Goal: Transaction & Acquisition: Purchase product/service

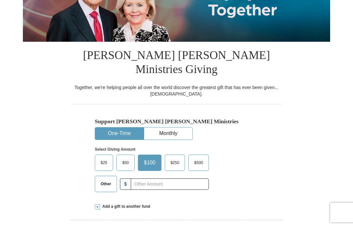
scroll to position [119, 0]
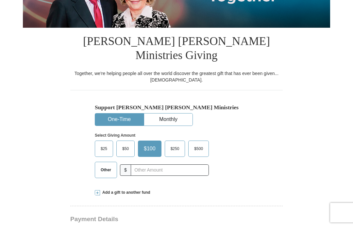
click at [109, 144] on span "$25" at bounding box center [103, 149] width 13 height 10
click at [0, 0] on input "$25" at bounding box center [0, 0] width 0 height 0
click at [172, 114] on button "Monthly" at bounding box center [168, 120] width 48 height 12
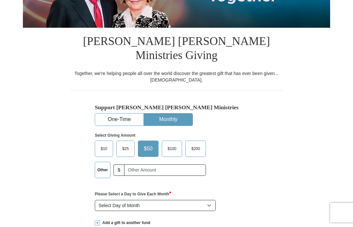
click at [131, 144] on span "$25" at bounding box center [125, 149] width 13 height 10
click at [0, 0] on input "$25" at bounding box center [0, 0] width 0 height 0
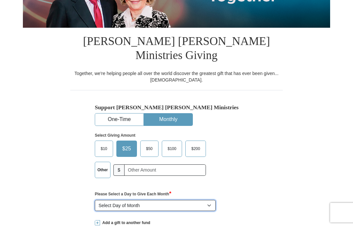
click at [213, 200] on select "Select Day of Month 1 2 3 4 5 6 7 8 9 10 11 12 13 14 15 16 17 18 19 20 21 22 23…" at bounding box center [155, 205] width 121 height 11
select select "7"
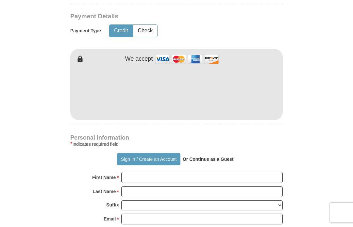
scroll to position [352, 0]
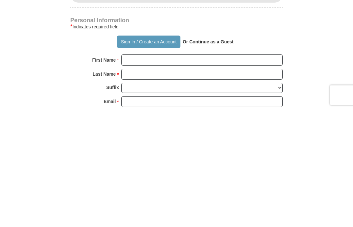
click at [206, 154] on p "Or Continue as a Guest" at bounding box center [207, 159] width 55 height 11
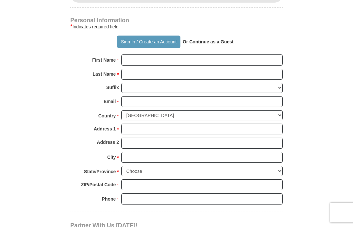
click at [208, 36] on p "Or Continue as a Guest" at bounding box center [207, 41] width 55 height 11
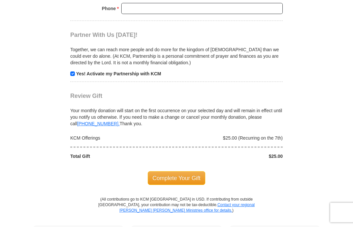
scroll to position [661, 0]
click at [182, 171] on span "Complete Your Gift" at bounding box center [177, 178] width 58 height 14
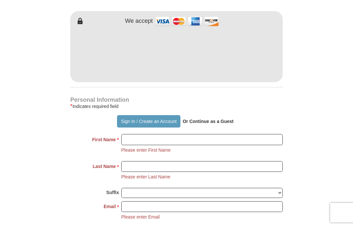
scroll to position [390, 0]
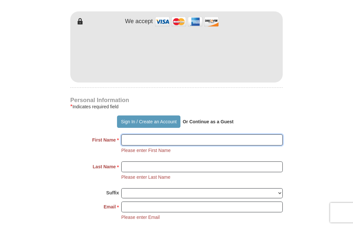
click at [146, 134] on input "First Name *" at bounding box center [201, 139] width 161 height 11
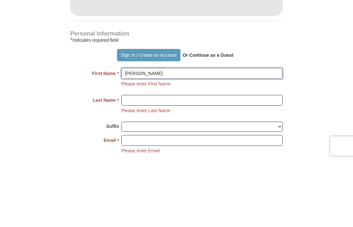
type input "[PERSON_NAME]"
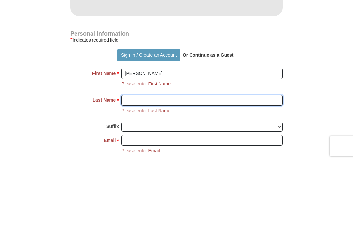
click at [149, 162] on input "Last Name *" at bounding box center [201, 167] width 161 height 11
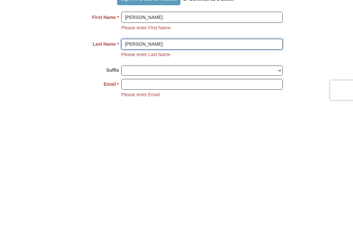
type input "[PERSON_NAME]"
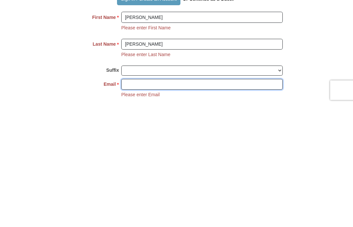
click at [148, 202] on input "Email *" at bounding box center [201, 207] width 161 height 11
type input "C"
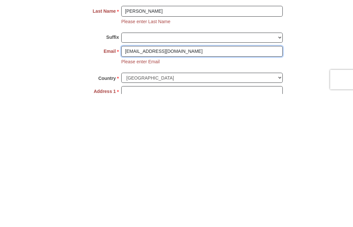
scroll to position [415, 0]
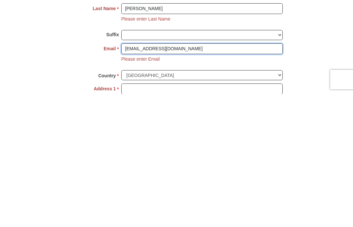
type input "[EMAIL_ADDRESS][DOMAIN_NAME]"
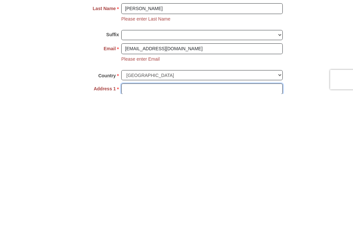
click at [148, 217] on input "Address 1 *" at bounding box center [201, 222] width 161 height 11
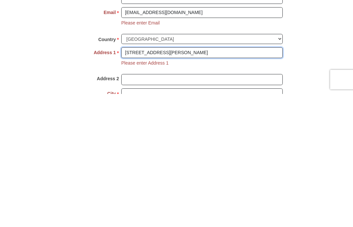
scroll to position [458, 0]
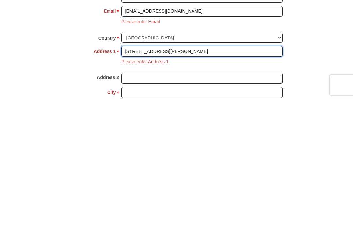
click at [140, 174] on input "[STREET_ADDRESS][PERSON_NAME]" at bounding box center [201, 179] width 161 height 11
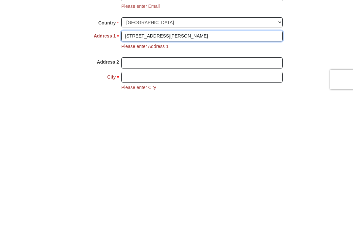
scroll to position [468, 0]
type input "[STREET_ADDRESS][PERSON_NAME]"
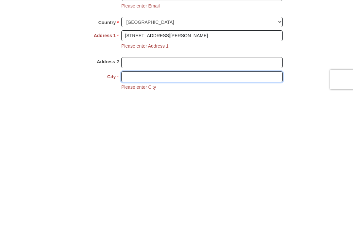
click at [143, 205] on input "City *" at bounding box center [201, 210] width 161 height 11
type input "[GEOGRAPHIC_DATA]"
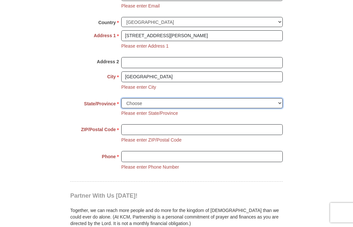
select select "FL"
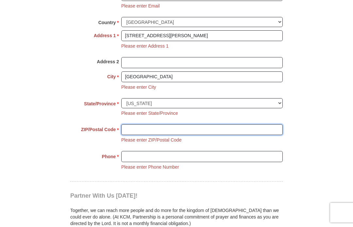
click at [179, 124] on input "ZIP/Postal Code *" at bounding box center [201, 129] width 161 height 11
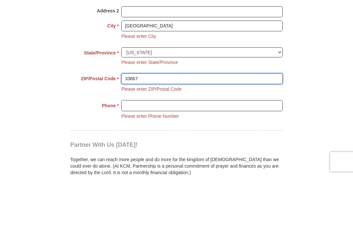
type input "33667"
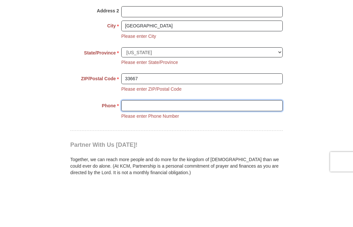
click at [188, 151] on input "Phone * *" at bounding box center [201, 156] width 161 height 11
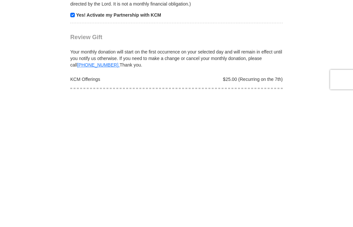
scroll to position [692, 0]
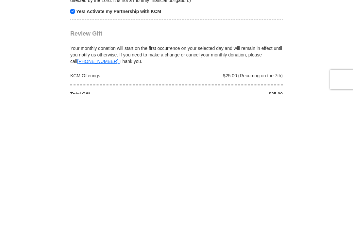
type input "8134845592"
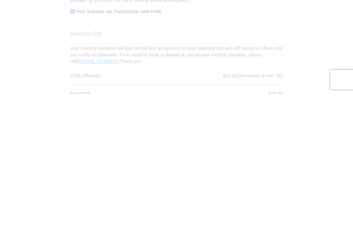
scroll to position [825, 0]
